Goal: Information Seeking & Learning: Learn about a topic

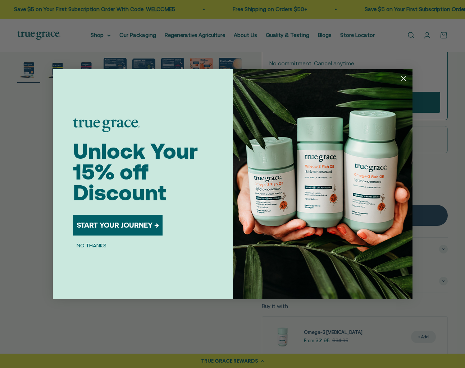
scroll to position [247, 0]
click at [402, 81] on circle "Close dialog" at bounding box center [403, 78] width 12 height 12
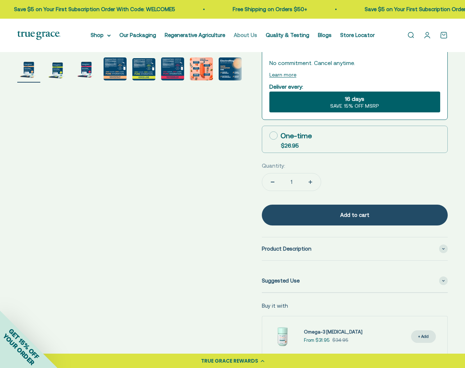
click at [257, 36] on link "About Us" at bounding box center [245, 35] width 23 height 6
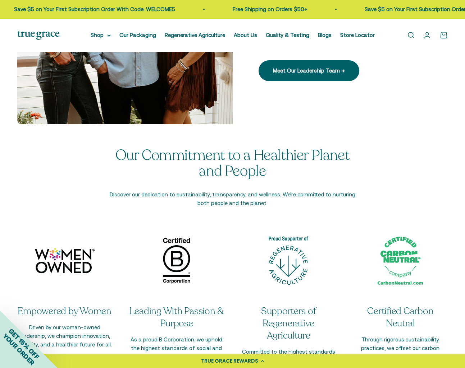
scroll to position [1000, 0]
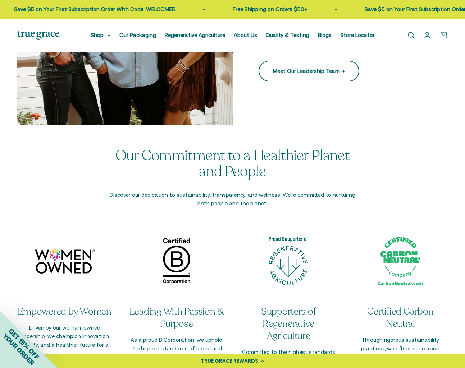
click at [307, 82] on link "Meet Our Leadership Team →" at bounding box center [308, 71] width 101 height 21
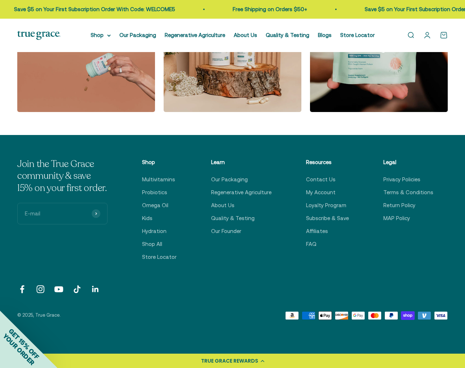
scroll to position [1156, 0]
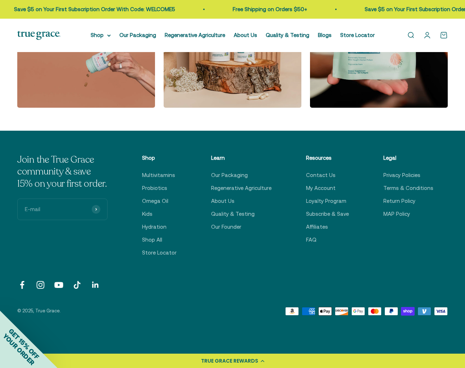
click at [70, 220] on input "E-mail" at bounding box center [62, 210] width 90 height 22
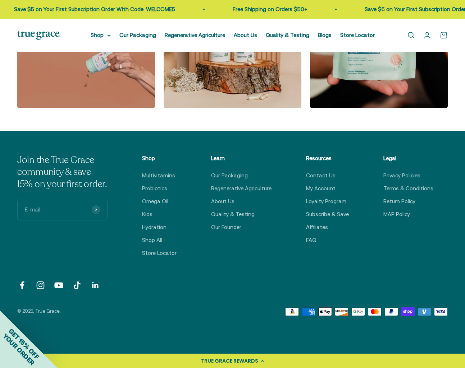
scroll to position [1155, 0]
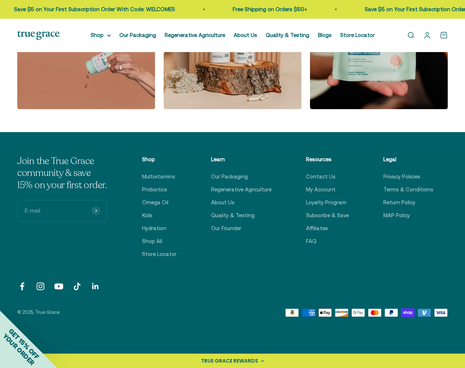
type input "bermansbythesea@gmail.com"
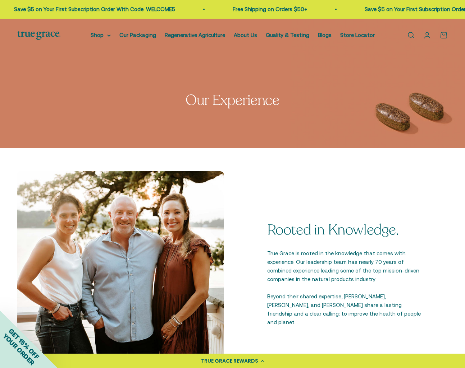
scroll to position [0, 0]
click at [154, 35] on link "Our Packaging" at bounding box center [137, 35] width 37 height 6
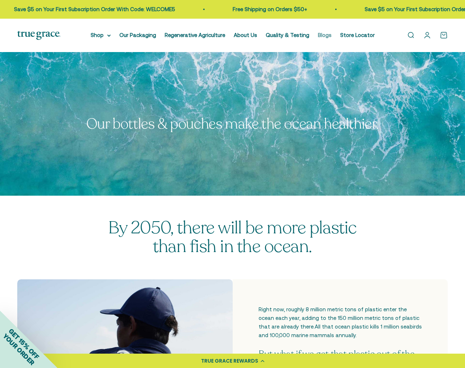
click at [331, 35] on link "Blogs" at bounding box center [325, 35] width 14 height 6
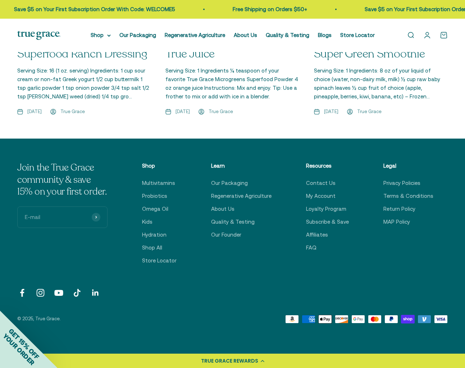
scroll to position [1035, 0]
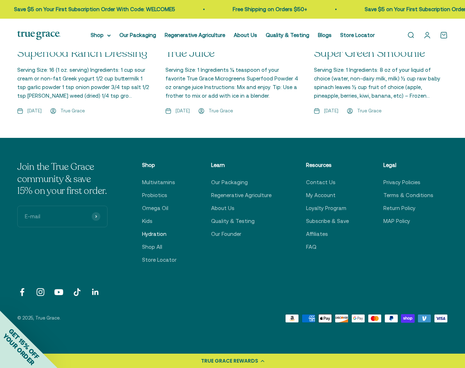
click at [149, 230] on link "Hydration" at bounding box center [154, 234] width 24 height 9
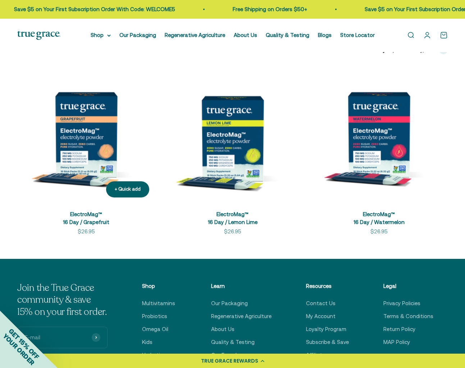
click at [88, 127] on img at bounding box center [86, 135] width 138 height 138
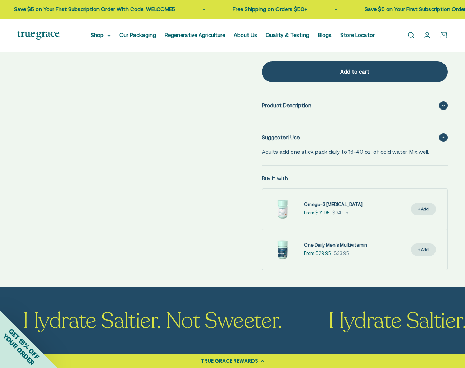
scroll to position [390, 0]
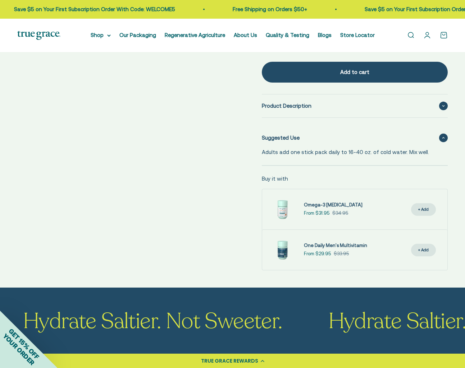
click at [443, 107] on icon at bounding box center [443, 106] width 3 height 2
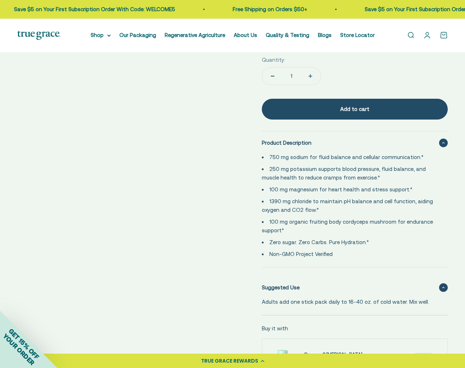
scroll to position [352, 0]
